Goal: Task Accomplishment & Management: Manage account settings

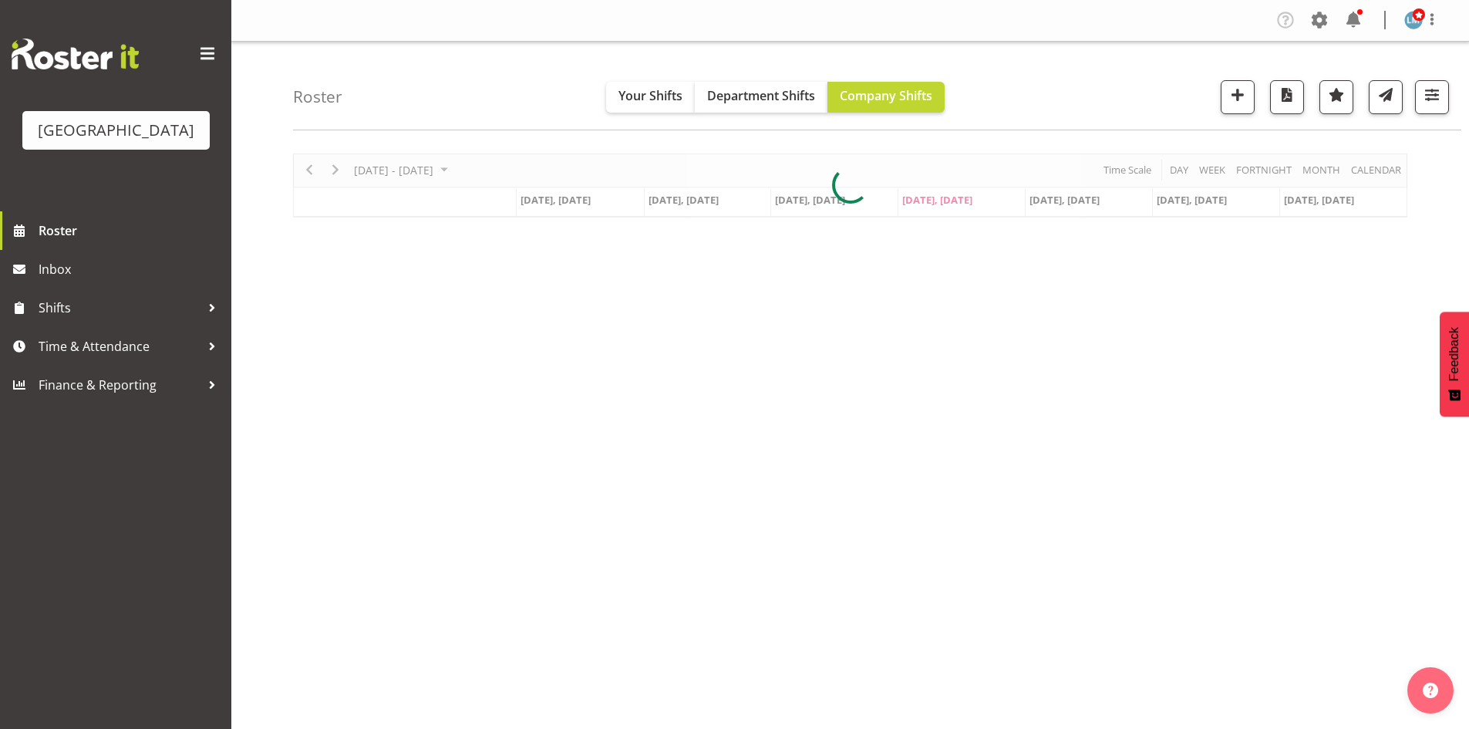
click at [1358, 12] on div at bounding box center [1359, 11] width 5 height 5
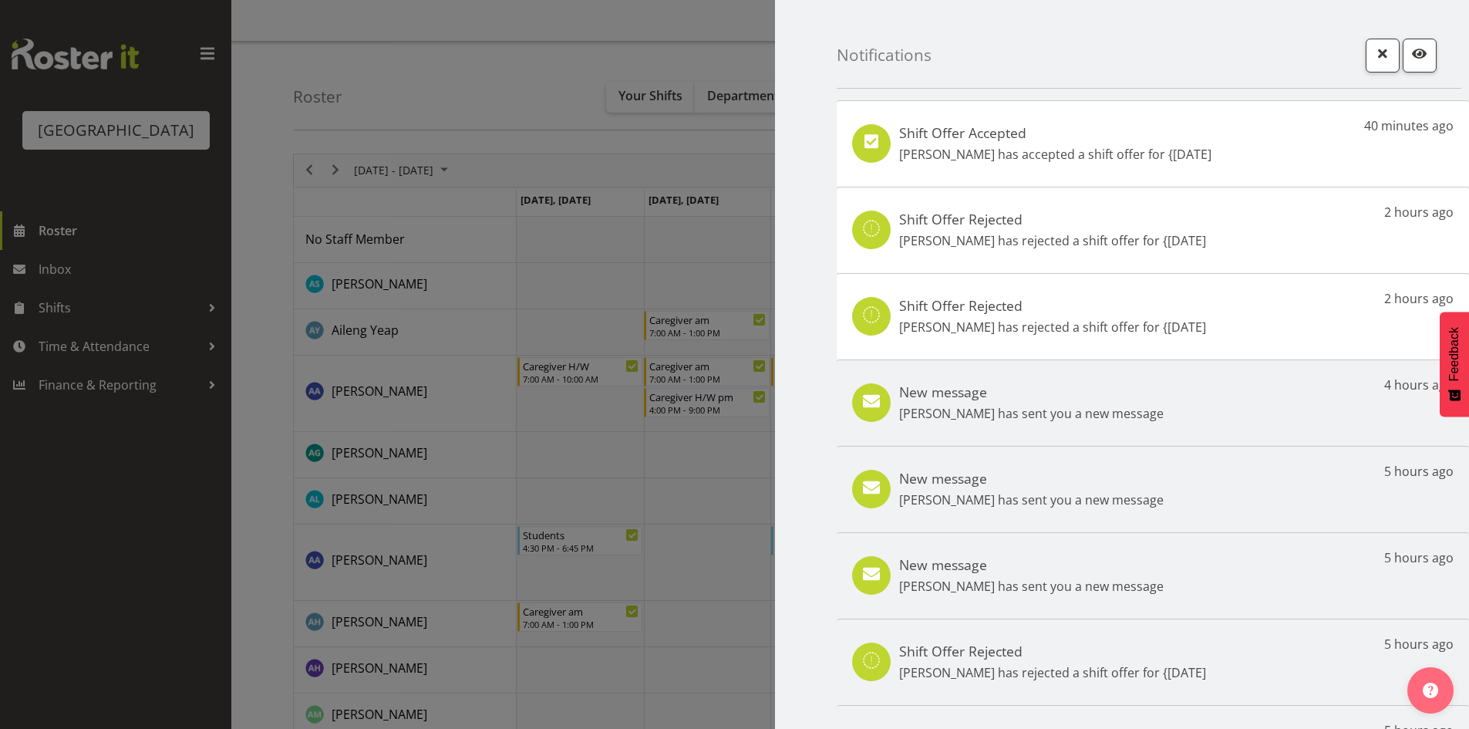
click at [117, 576] on div at bounding box center [734, 364] width 1469 height 729
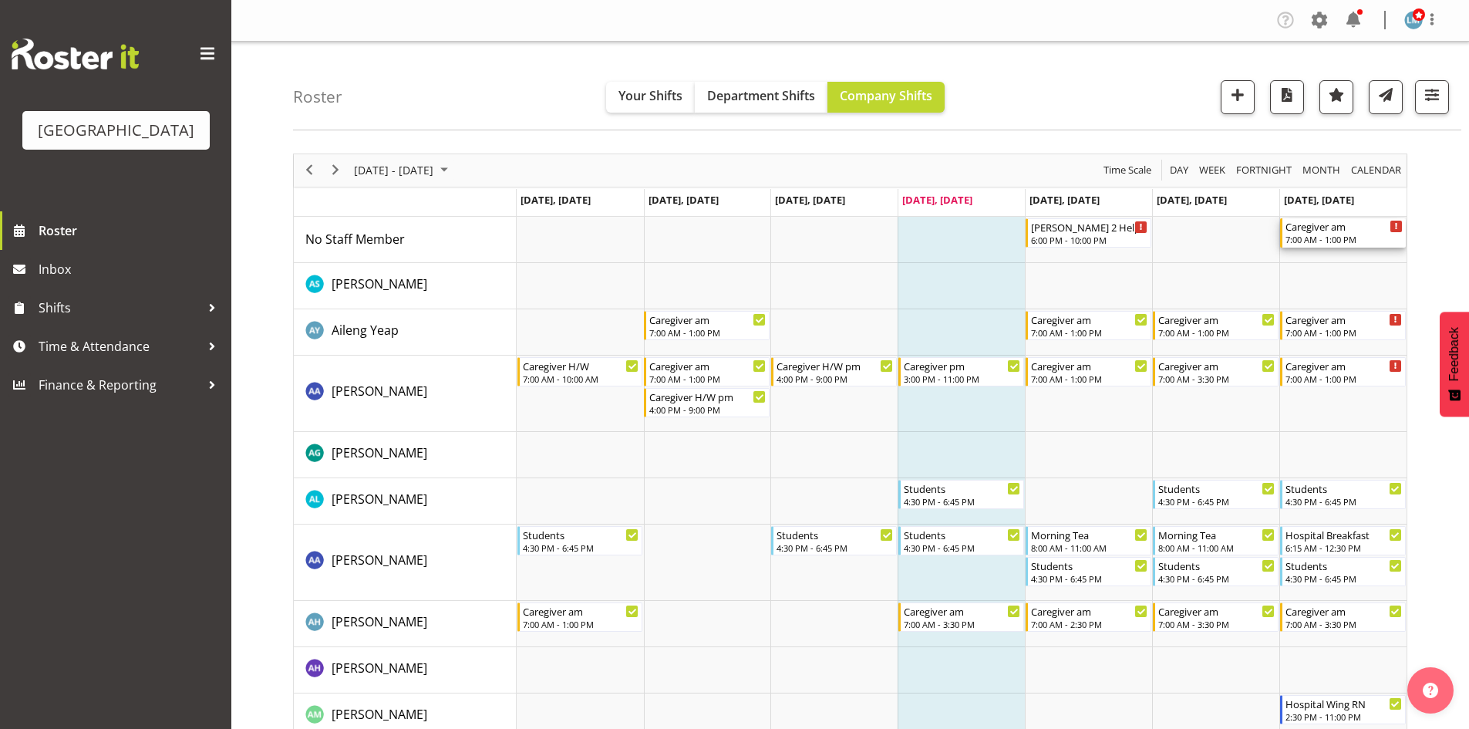
click at [1313, 228] on div "Caregiver am" at bounding box center [1344, 225] width 117 height 15
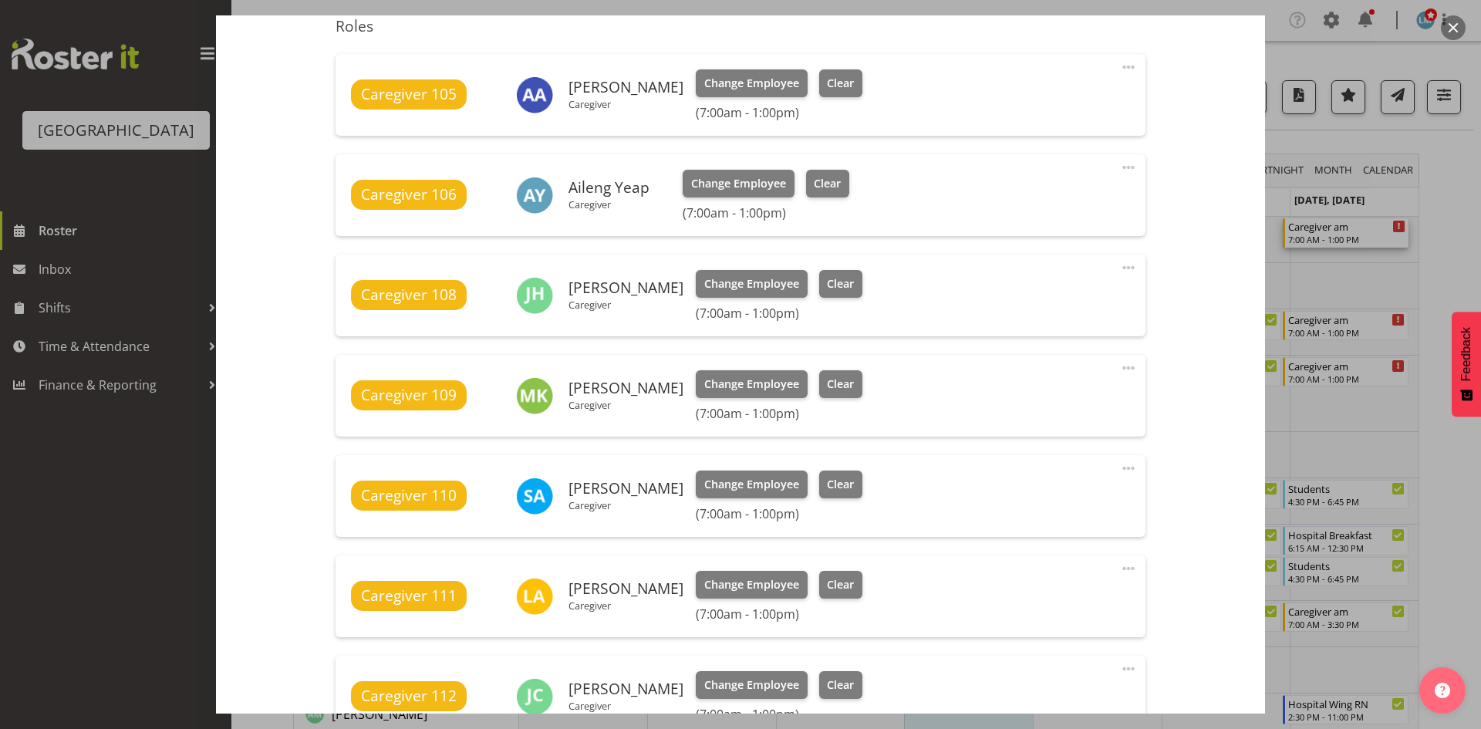
scroll to position [771, 0]
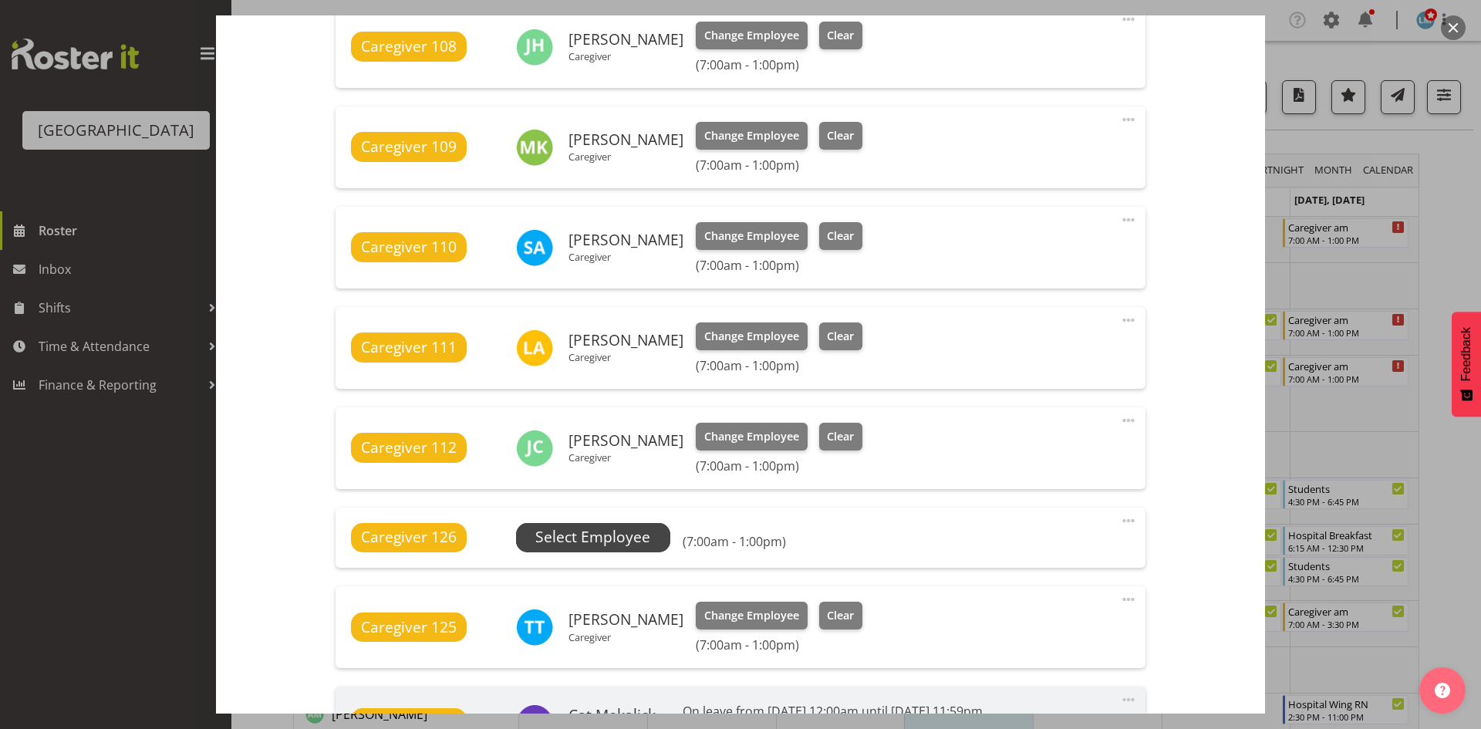
click at [597, 534] on span "Select Employee" at bounding box center [592, 537] width 115 height 22
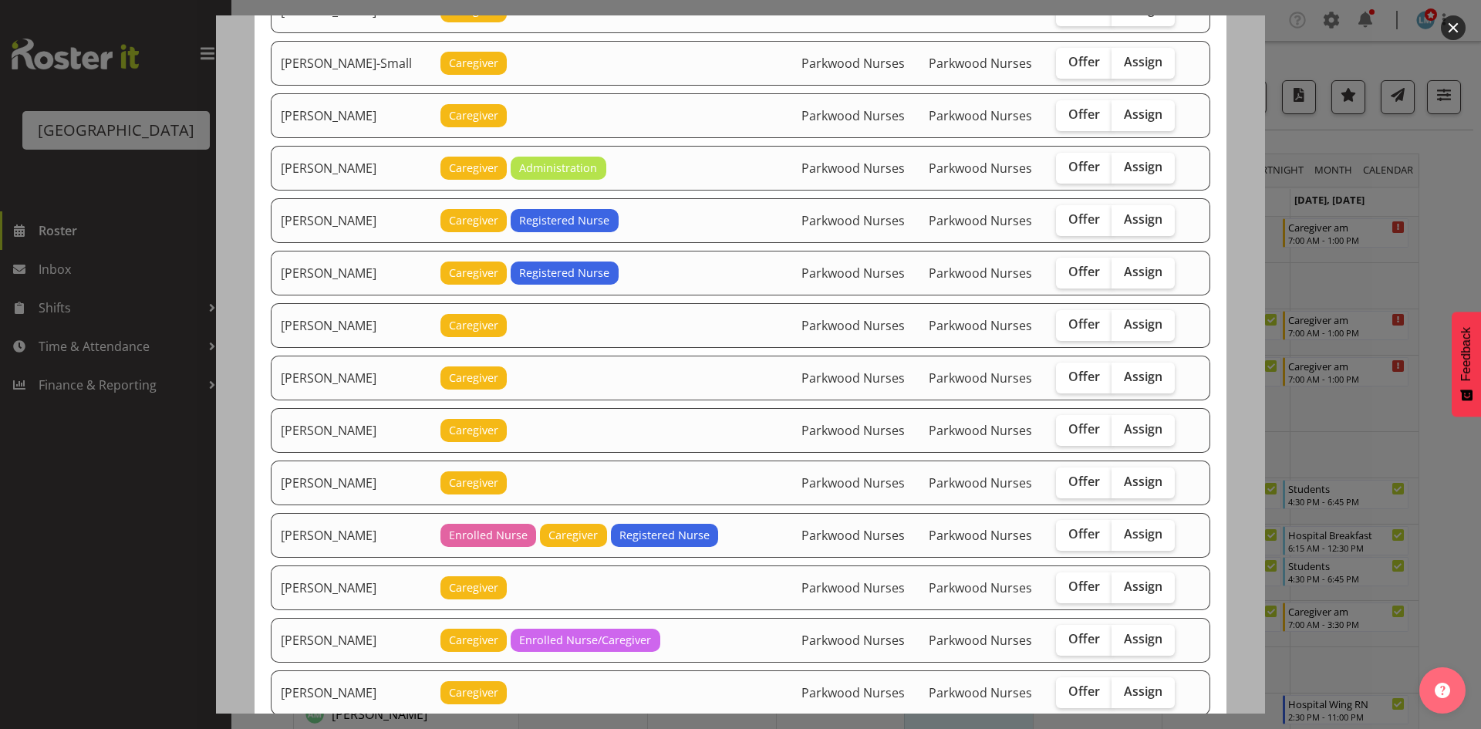
scroll to position [1234, 0]
click at [1071, 531] on span "Offer" at bounding box center [1084, 532] width 32 height 15
click at [1066, 531] on input "Offer" at bounding box center [1061, 533] width 10 height 10
checkbox input "true"
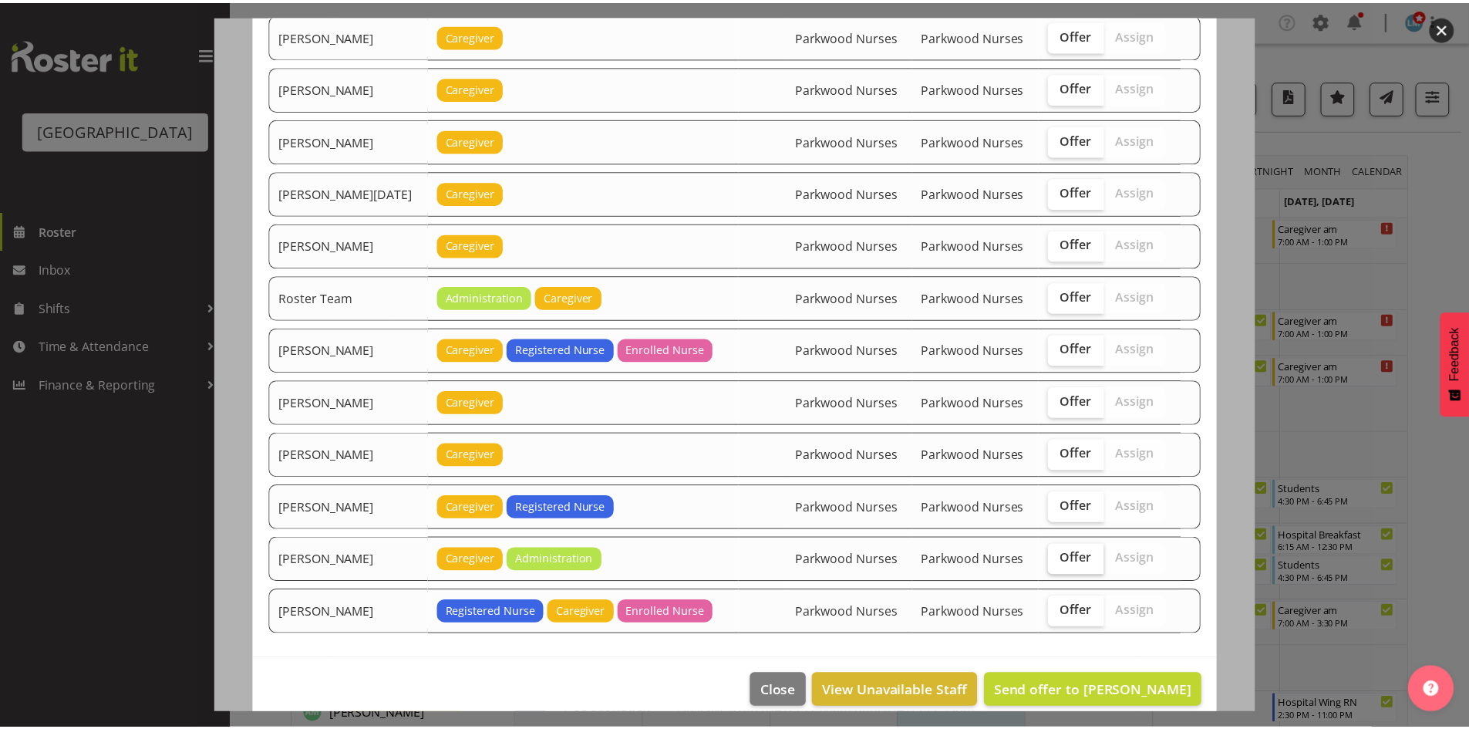
scroll to position [1908, 0]
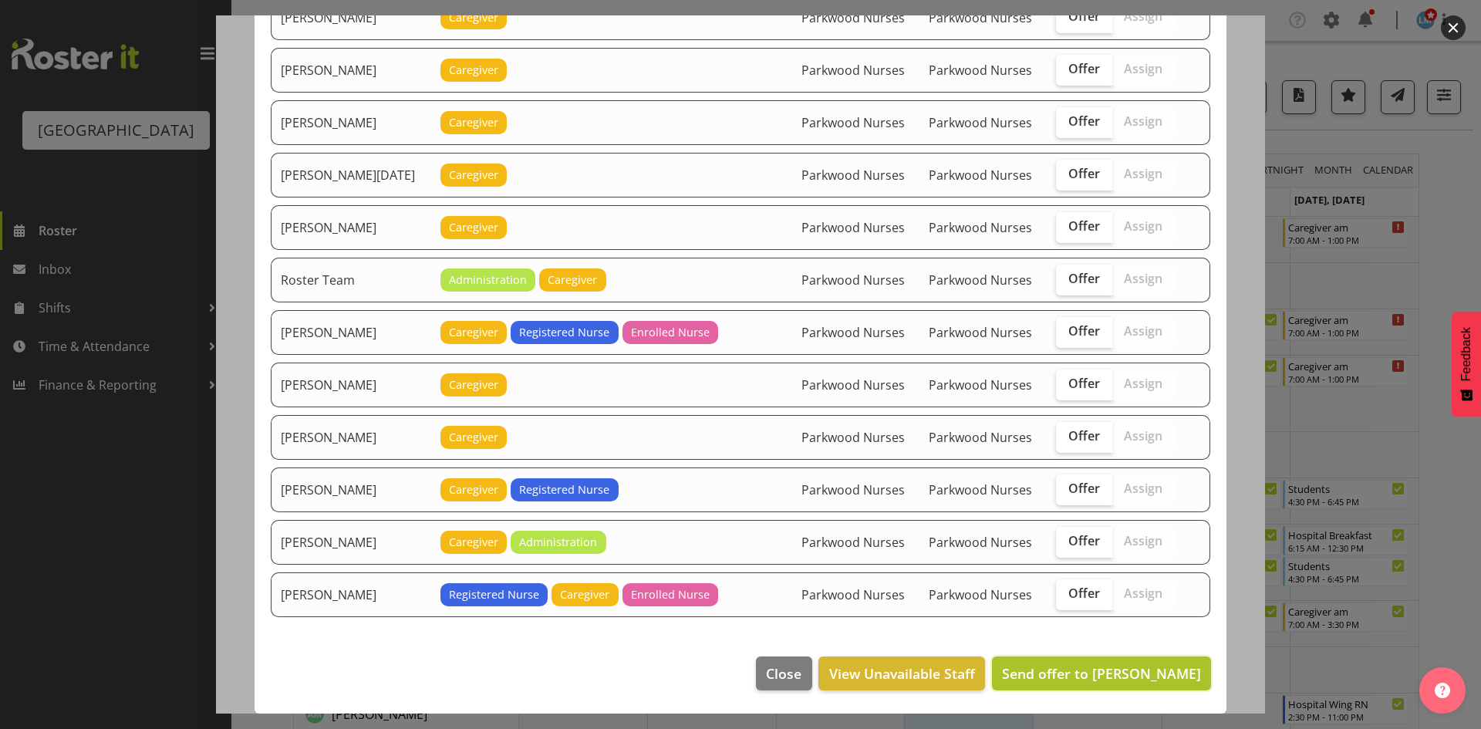
click at [1097, 668] on span "Send offer to Marisa Hales" at bounding box center [1101, 673] width 199 height 19
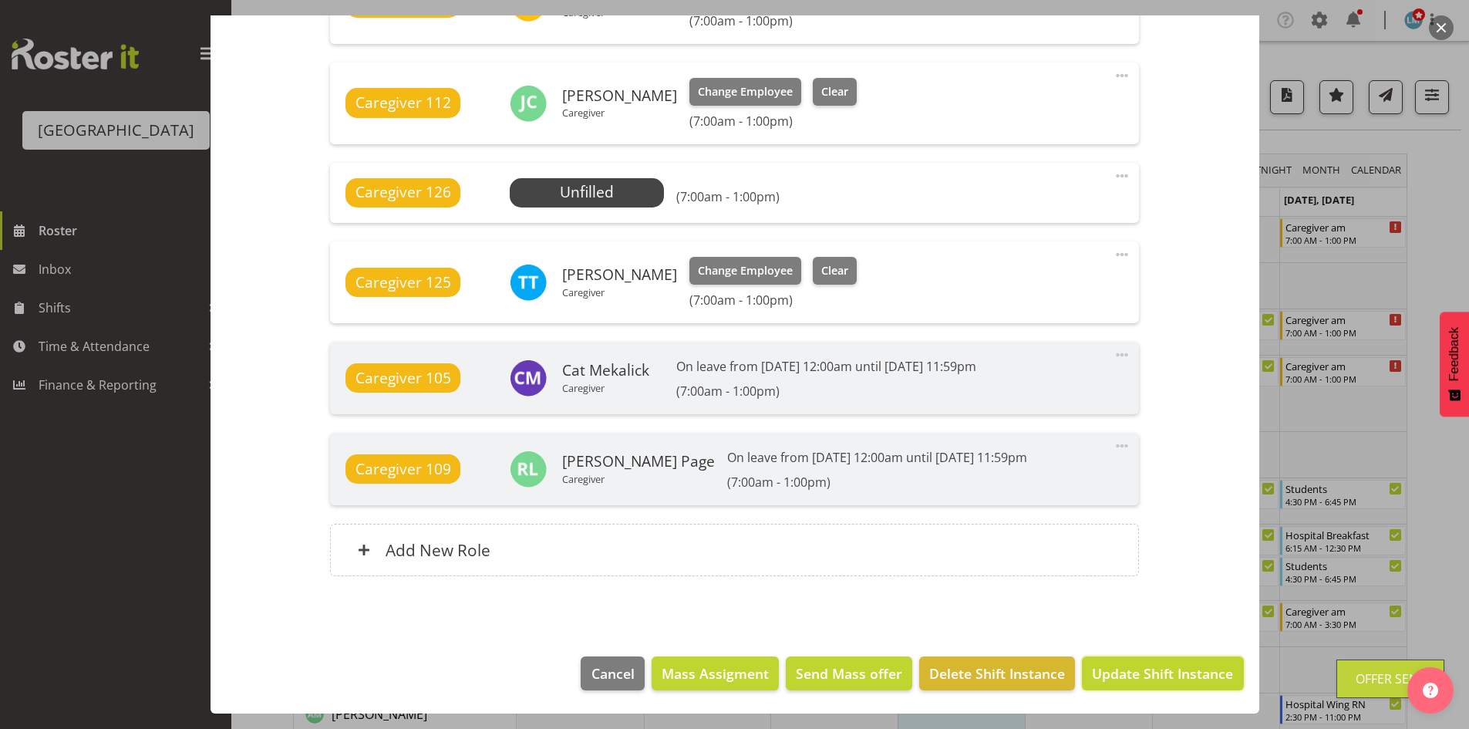
click at [1097, 668] on span "Update Shift Instance" at bounding box center [1162, 673] width 141 height 20
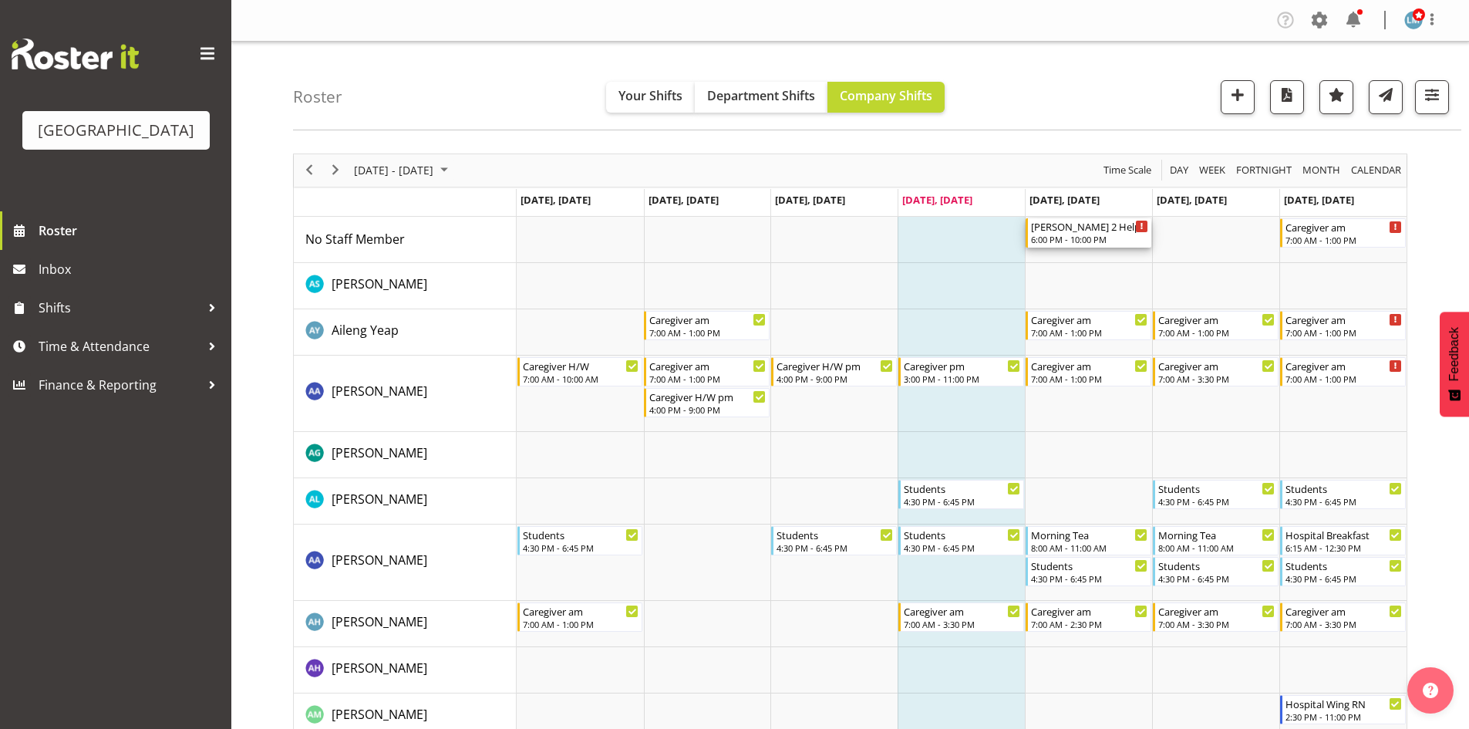
click at [1060, 236] on div "6:00 PM - 10:00 PM" at bounding box center [1089, 239] width 117 height 12
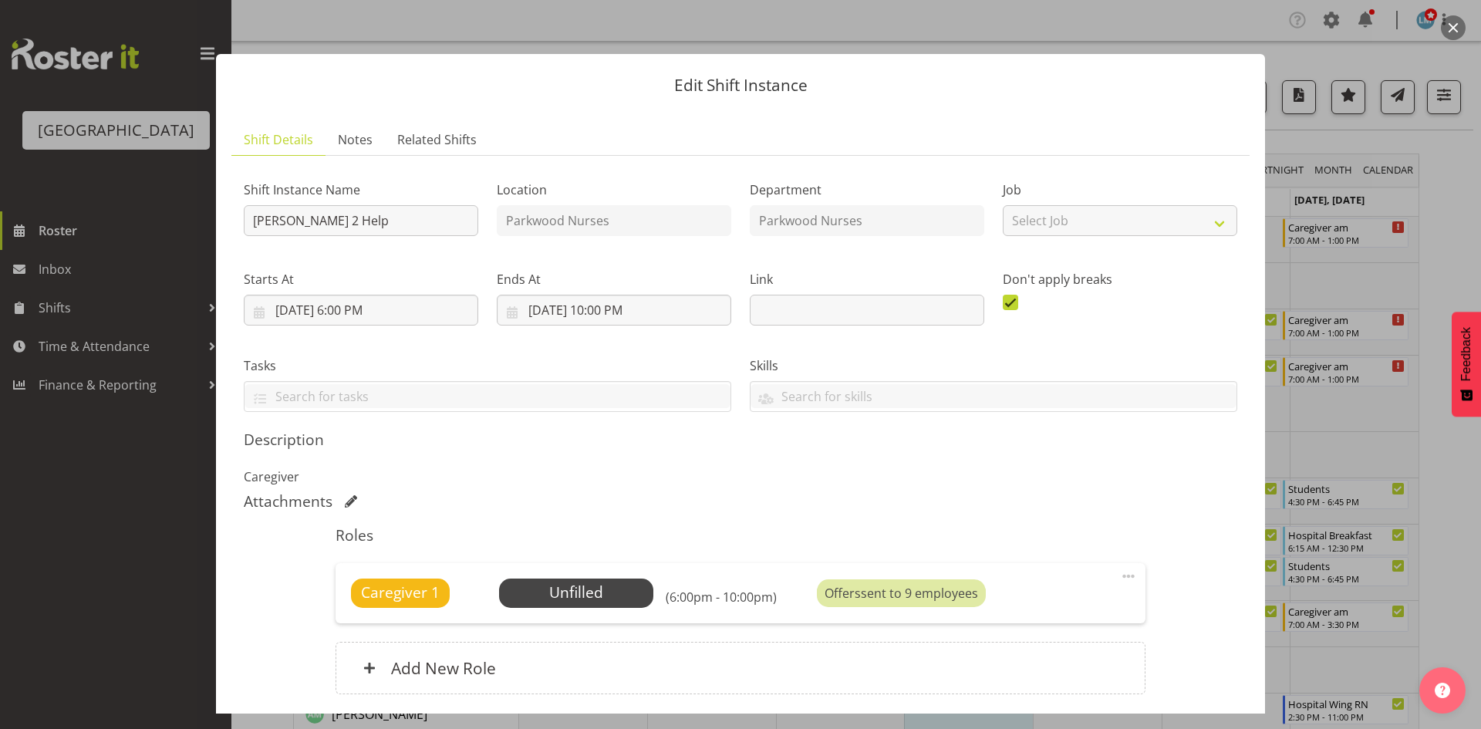
click at [167, 533] on div at bounding box center [740, 364] width 1481 height 729
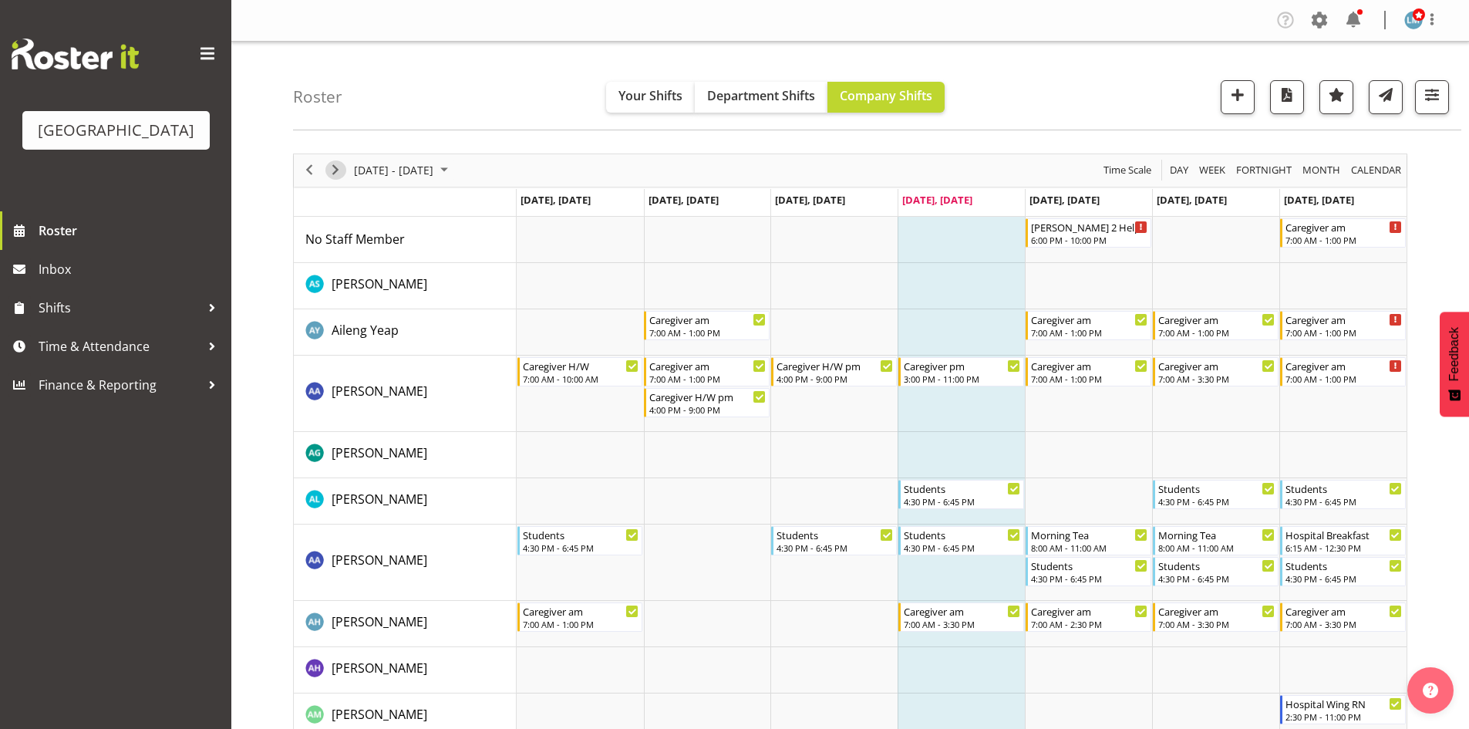
click at [342, 176] on span "Next" at bounding box center [335, 169] width 19 height 19
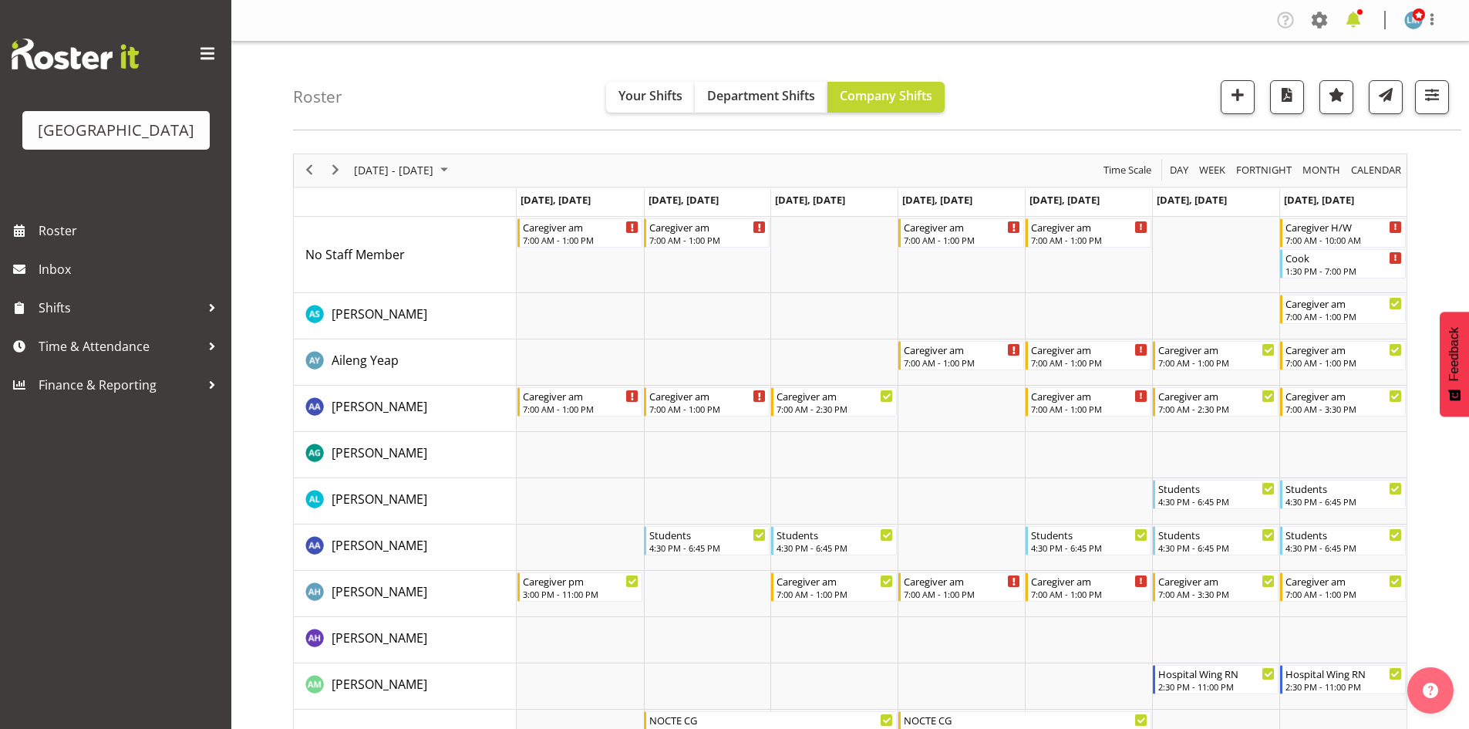
click at [1359, 15] on span at bounding box center [1353, 20] width 25 height 25
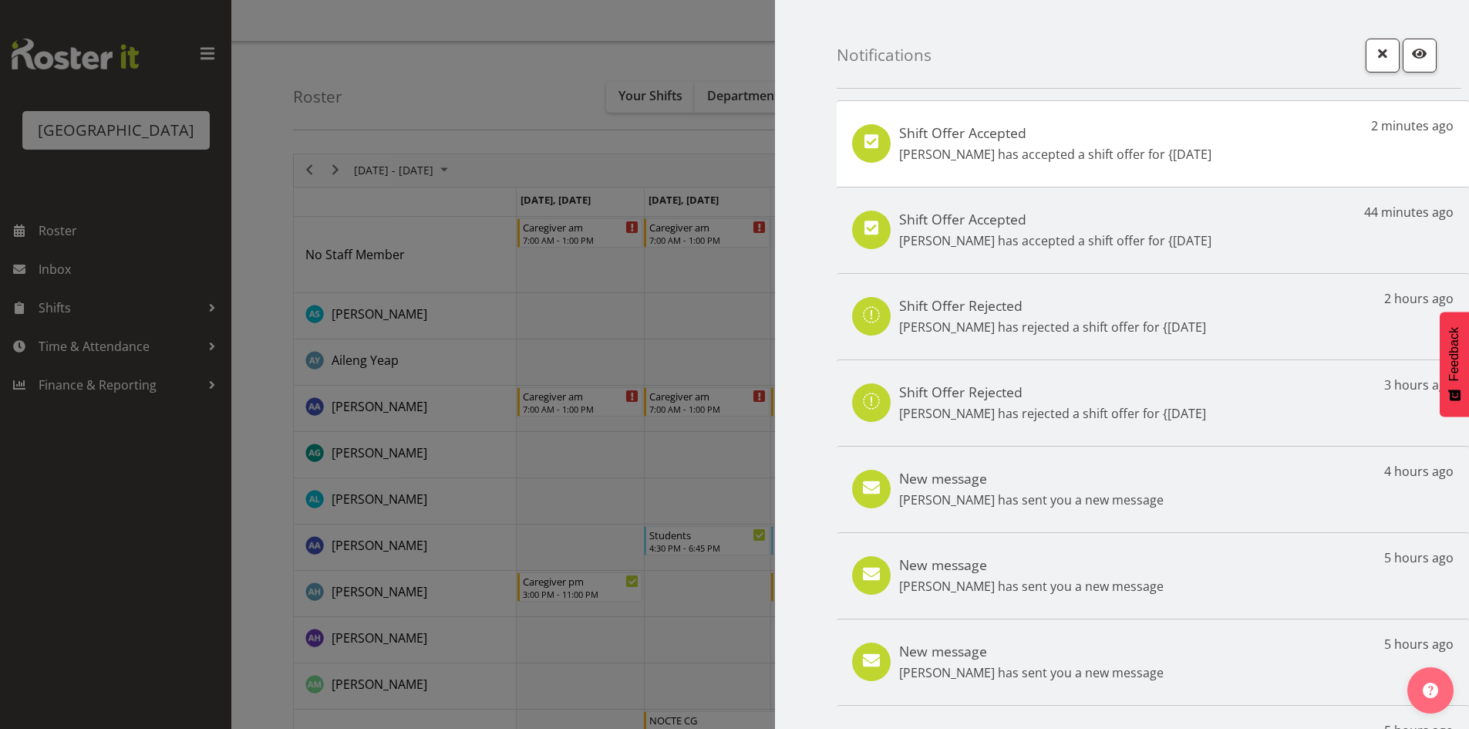
click at [1191, 153] on p "Marisa Hales has accepted a shift offer for {17th Aug" at bounding box center [1055, 154] width 312 height 19
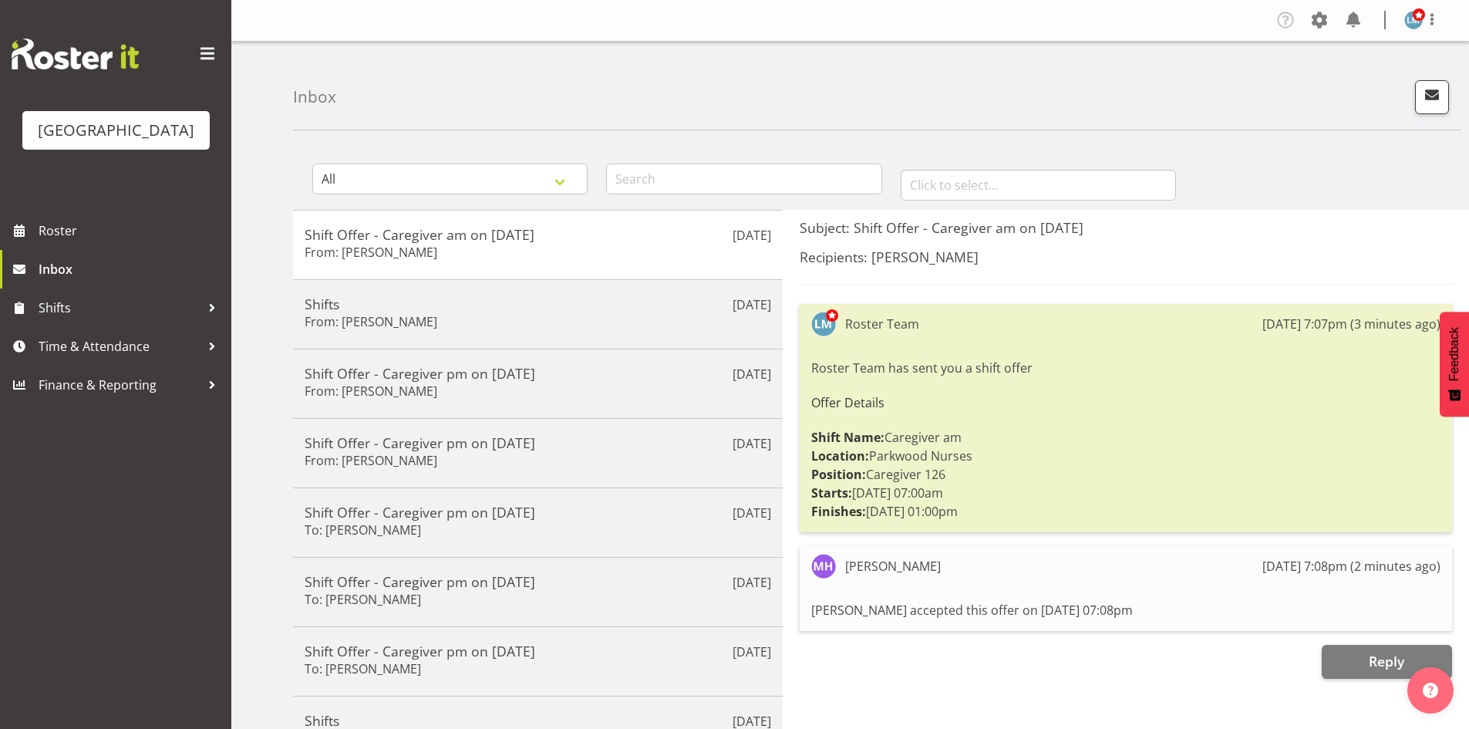
click at [80, 607] on div "Parkwood Retirement Village Roster Inbox Shifts Time & Attendance Finance & Rep…" at bounding box center [115, 364] width 231 height 729
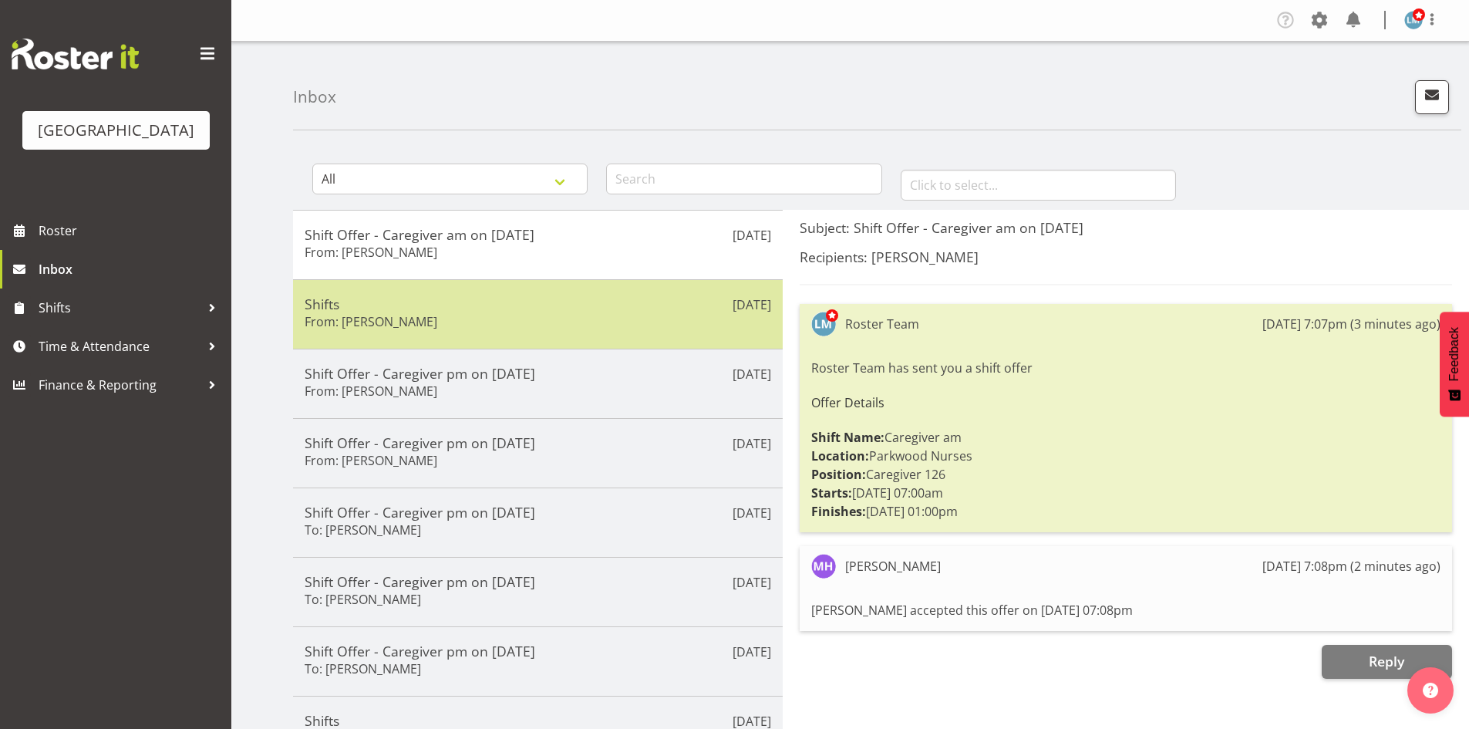
click at [362, 321] on h6 "From: Liz Brewer" at bounding box center [371, 321] width 133 height 15
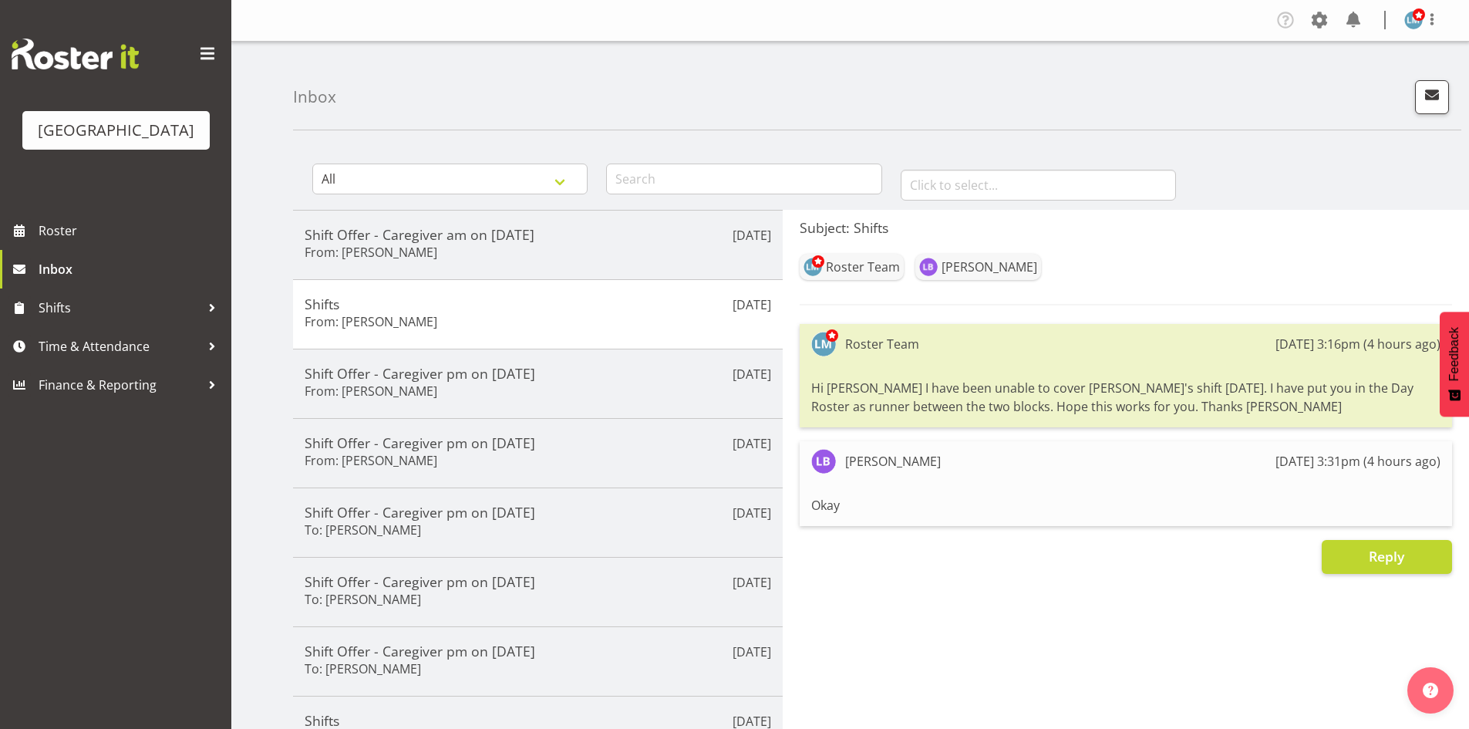
click at [132, 541] on div "Parkwood Retirement Village Roster Inbox Shifts Time & Attendance Finance & Rep…" at bounding box center [115, 364] width 231 height 729
click at [83, 242] on span "Roster" at bounding box center [131, 230] width 185 height 23
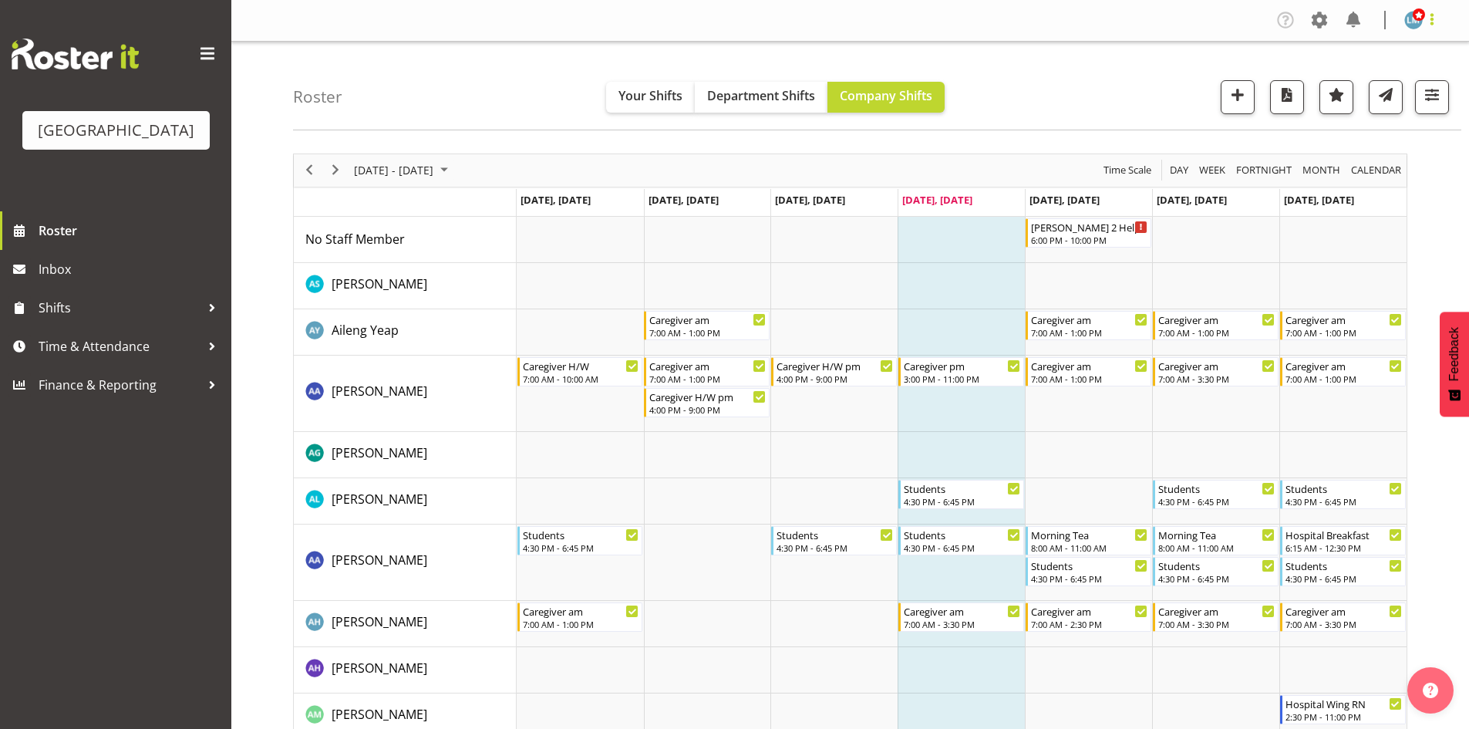
click at [1427, 20] on span at bounding box center [1432, 19] width 19 height 19
click at [1406, 81] on link "Log Out" at bounding box center [1367, 81] width 148 height 28
